Goal: Task Accomplishment & Management: Use online tool/utility

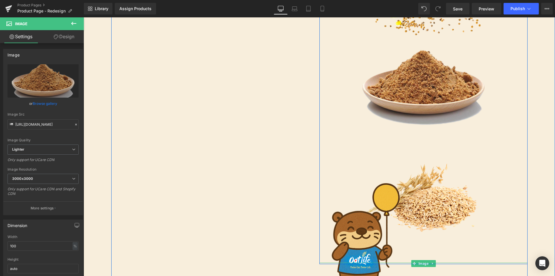
click at [430, 179] on div at bounding box center [424, 242] width 208 height 130
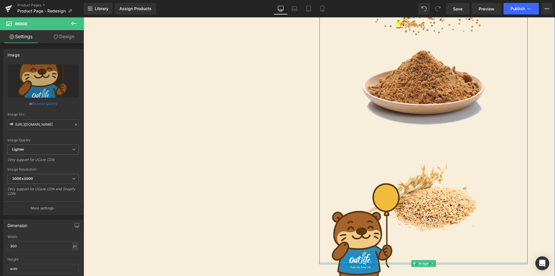
click at [493, 194] on div at bounding box center [424, 242] width 208 height 130
click at [455, 205] on div at bounding box center [424, 242] width 208 height 130
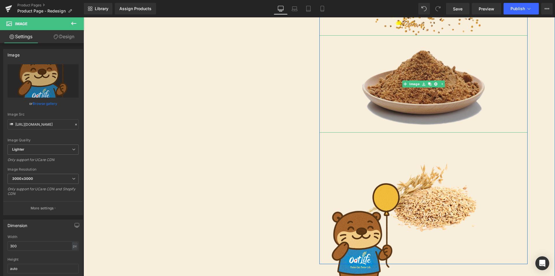
click at [423, 116] on img at bounding box center [423, 83] width 139 height 97
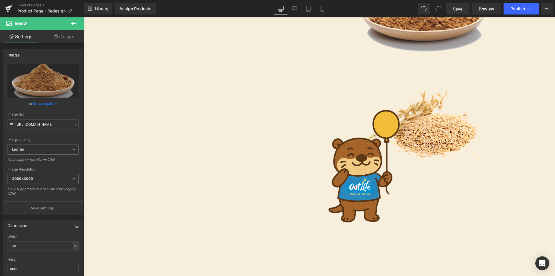
scroll to position [1695, 0]
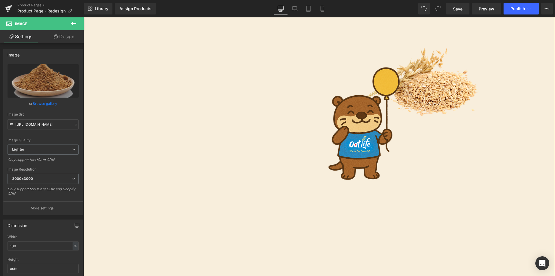
click at [425, 97] on div at bounding box center [424, 126] width 208 height 130
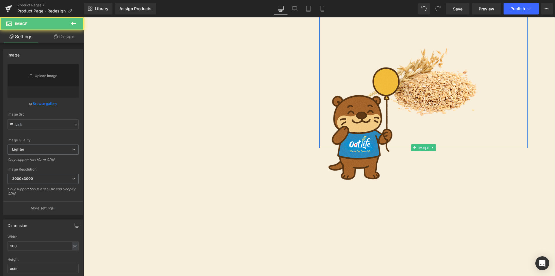
type input "[URL][DOMAIN_NAME]"
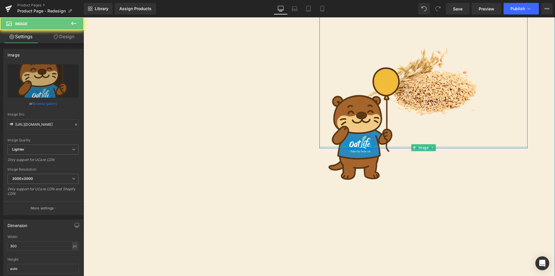
click at [428, 88] on div at bounding box center [424, 126] width 208 height 130
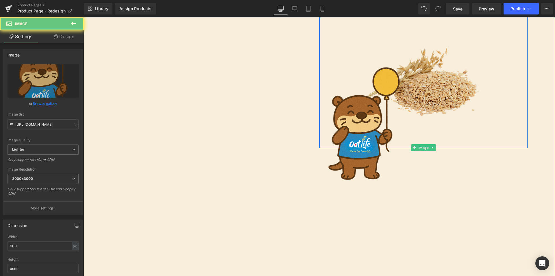
scroll to position [1608, 0]
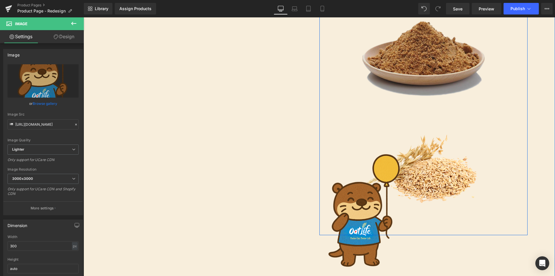
click at [441, 87] on img at bounding box center [423, 54] width 139 height 97
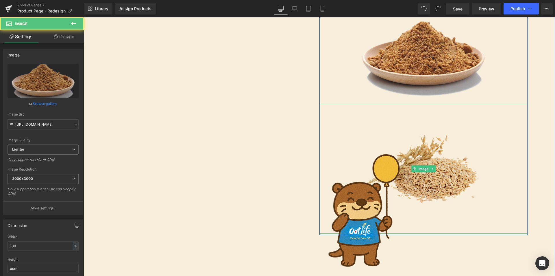
click at [447, 145] on img at bounding box center [423, 169] width 139 height 130
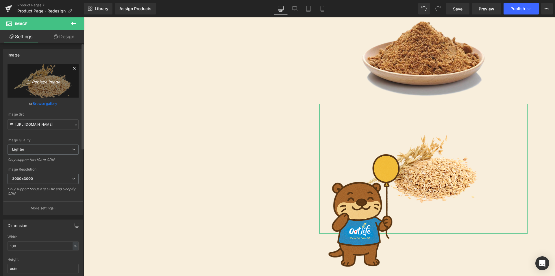
click at [47, 89] on link "Replace Image" at bounding box center [43, 80] width 71 height 33
type input "C:\fakepath\e8fa25f50e8107706631598b7ca37c76.webp"
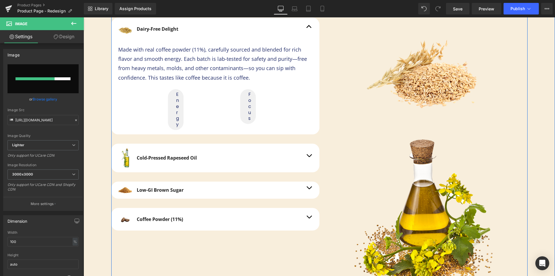
scroll to position [1203, 0]
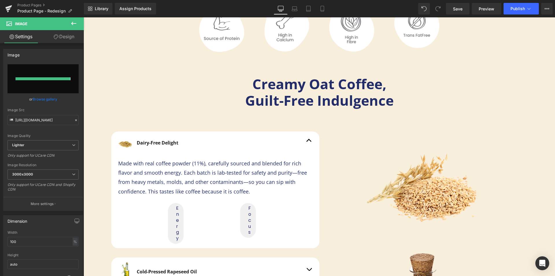
type input "[URL][DOMAIN_NAME]"
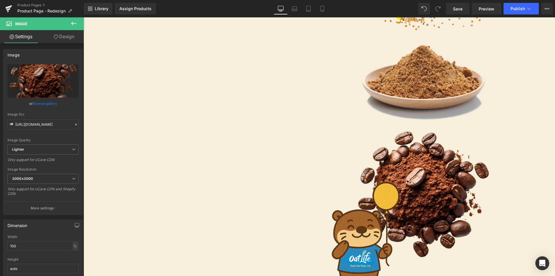
scroll to position [1634, 0]
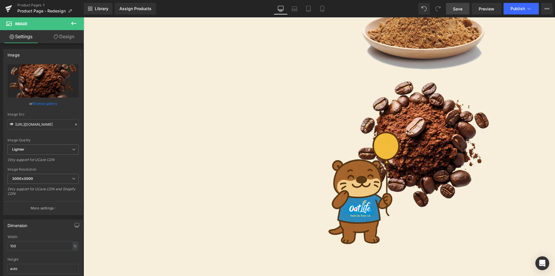
drag, startPoint x: 450, startPoint y: 10, endPoint x: 407, endPoint y: 224, distance: 218.6
click at [450, 10] on link "Save" at bounding box center [457, 9] width 23 height 12
